Goal: Ask a question

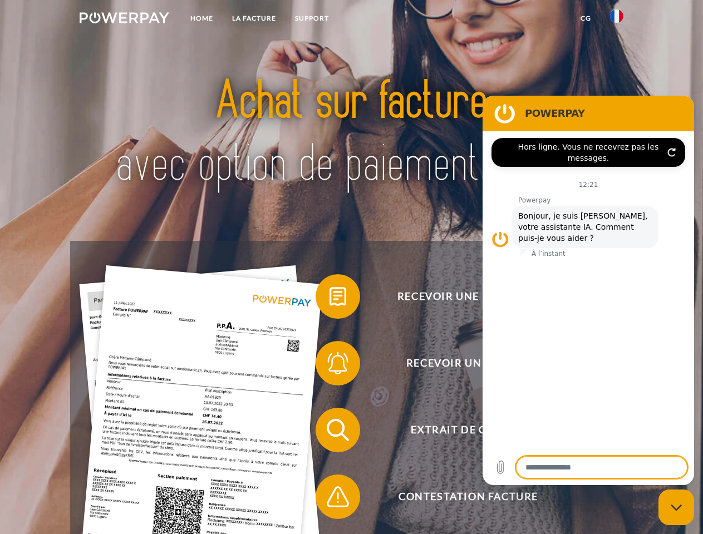
click at [124, 19] on img at bounding box center [125, 17] width 90 height 11
click at [617, 19] on img at bounding box center [616, 15] width 13 height 13
click at [585, 18] on link "CG" at bounding box center [585, 18] width 29 height 20
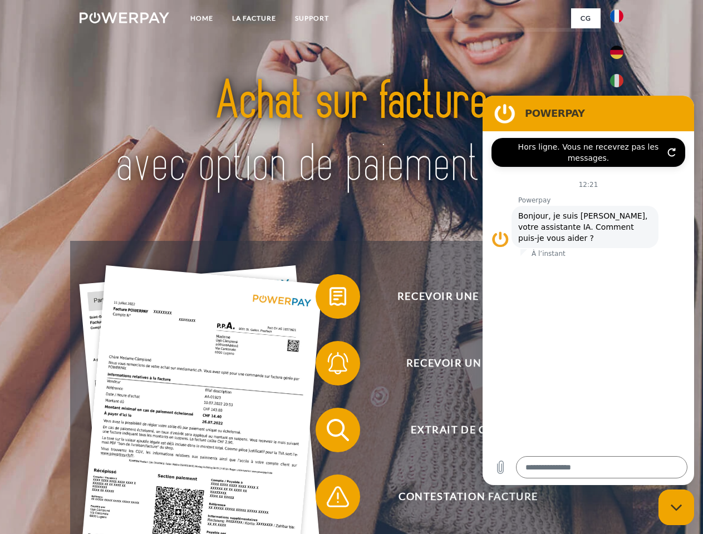
click at [329, 299] on span at bounding box center [321, 297] width 56 height 56
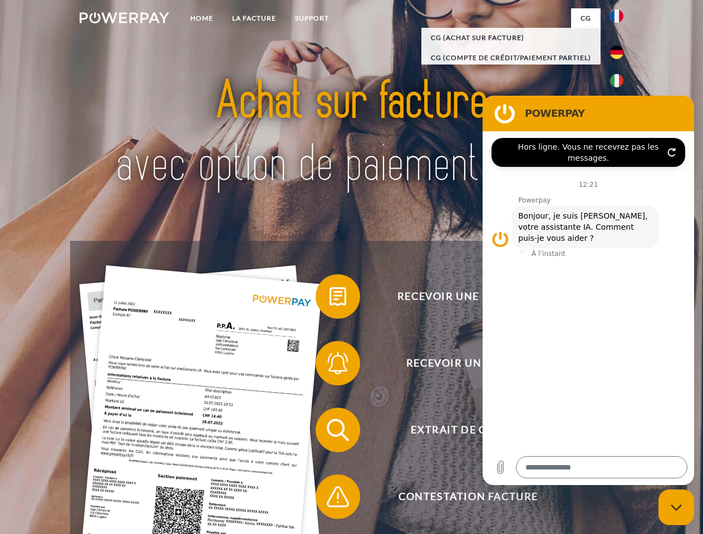
click at [329, 366] on span at bounding box center [321, 364] width 56 height 56
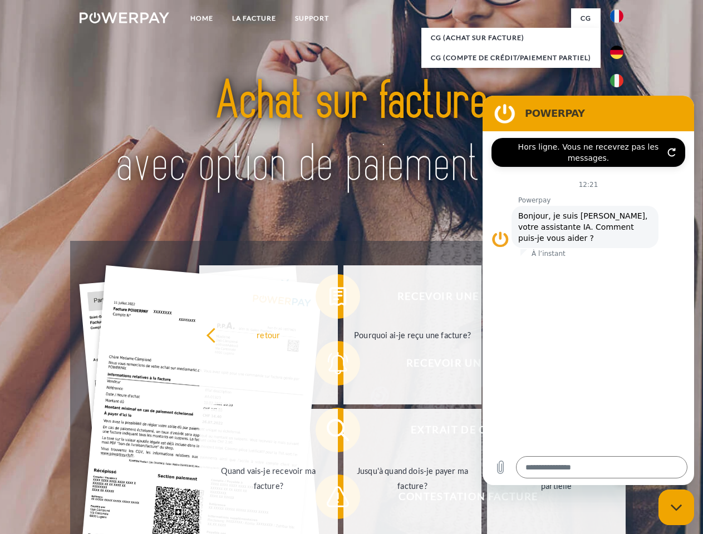
click at [343, 432] on link "Jusqu'à quand dois-je payer ma facture?" at bounding box center [412, 478] width 139 height 139
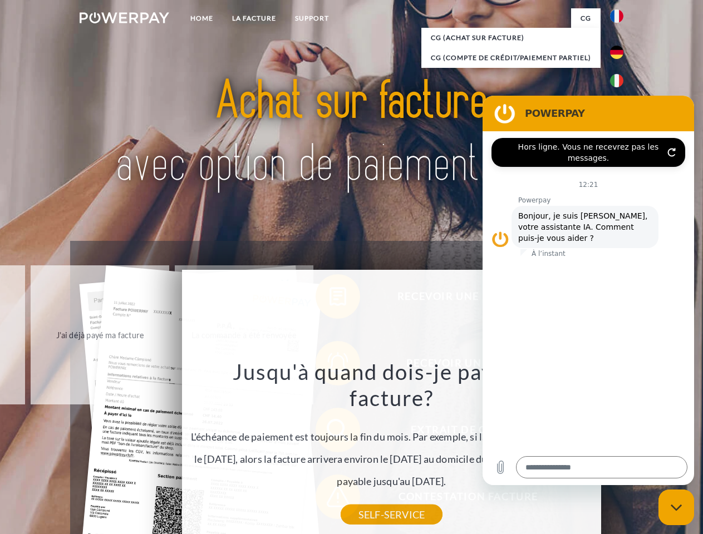
click at [676, 508] on icon "Fermer la fenêtre de messagerie" at bounding box center [677, 507] width 12 height 7
type textarea "*"
